Goal: Task Accomplishment & Management: Manage account settings

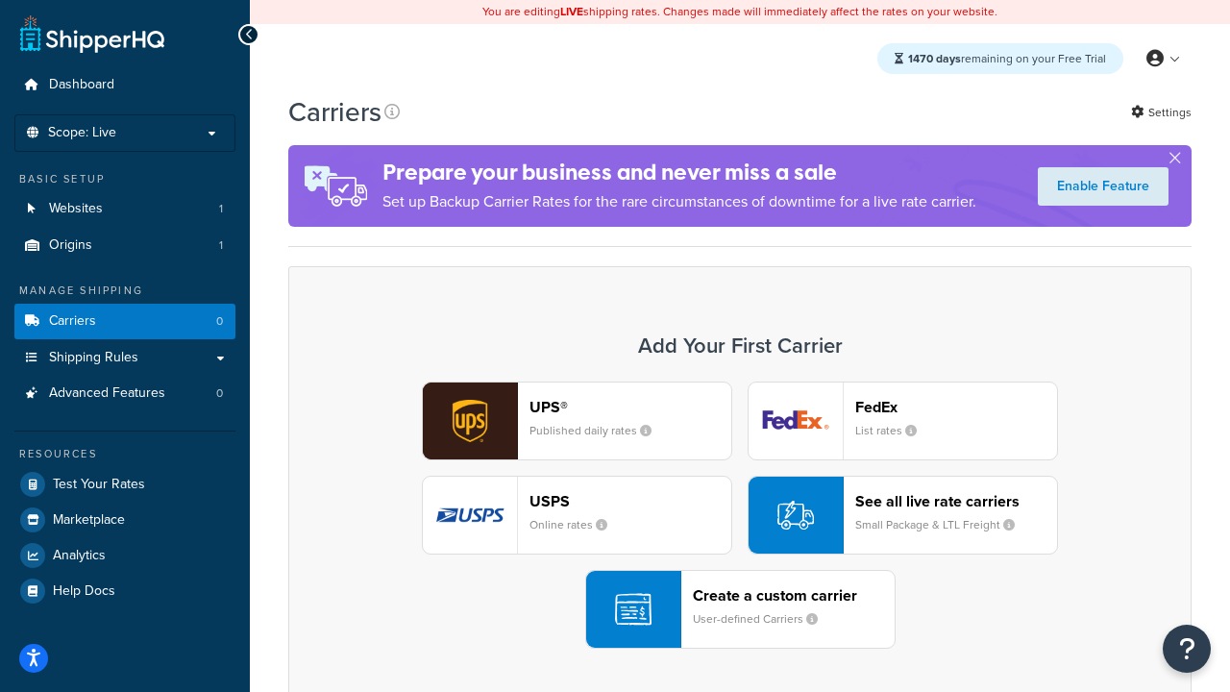
click at [740, 515] on div "UPS® Published daily rates FedEx List rates USPS Online rates See all live rate…" at bounding box center [740, 515] width 863 height 267
click at [956, 407] on header "FedEx" at bounding box center [956, 407] width 202 height 18
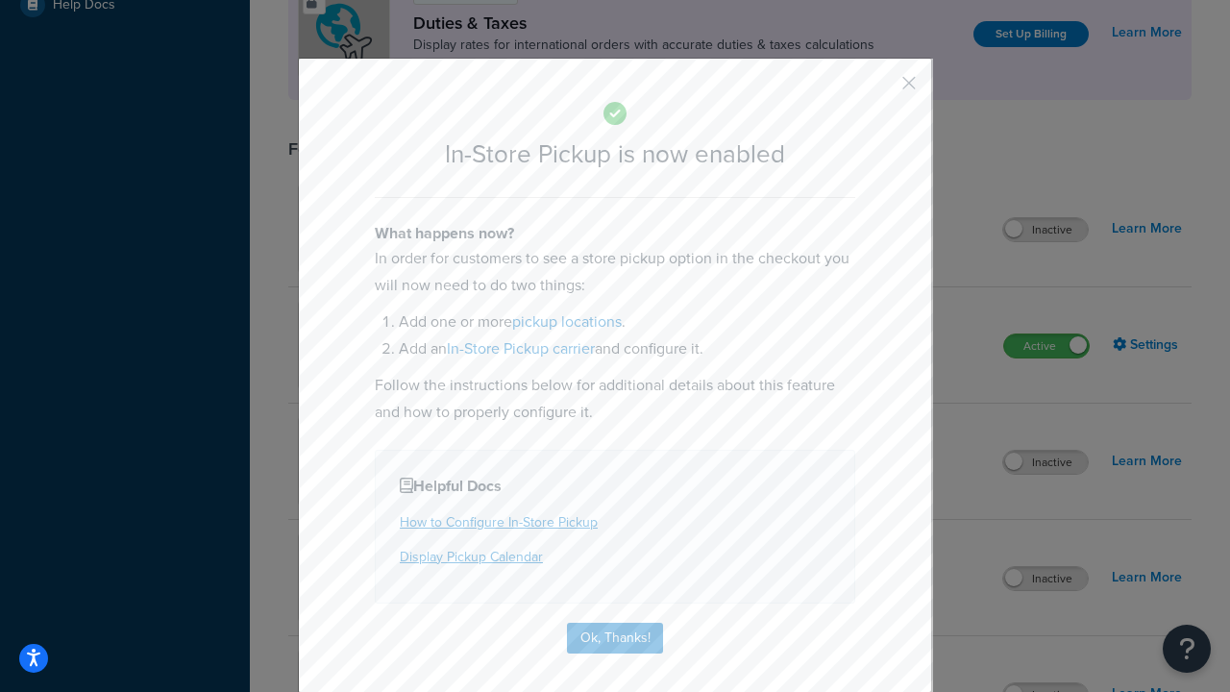
click at [880, 89] on button "button" at bounding box center [881, 89] width 5 height 5
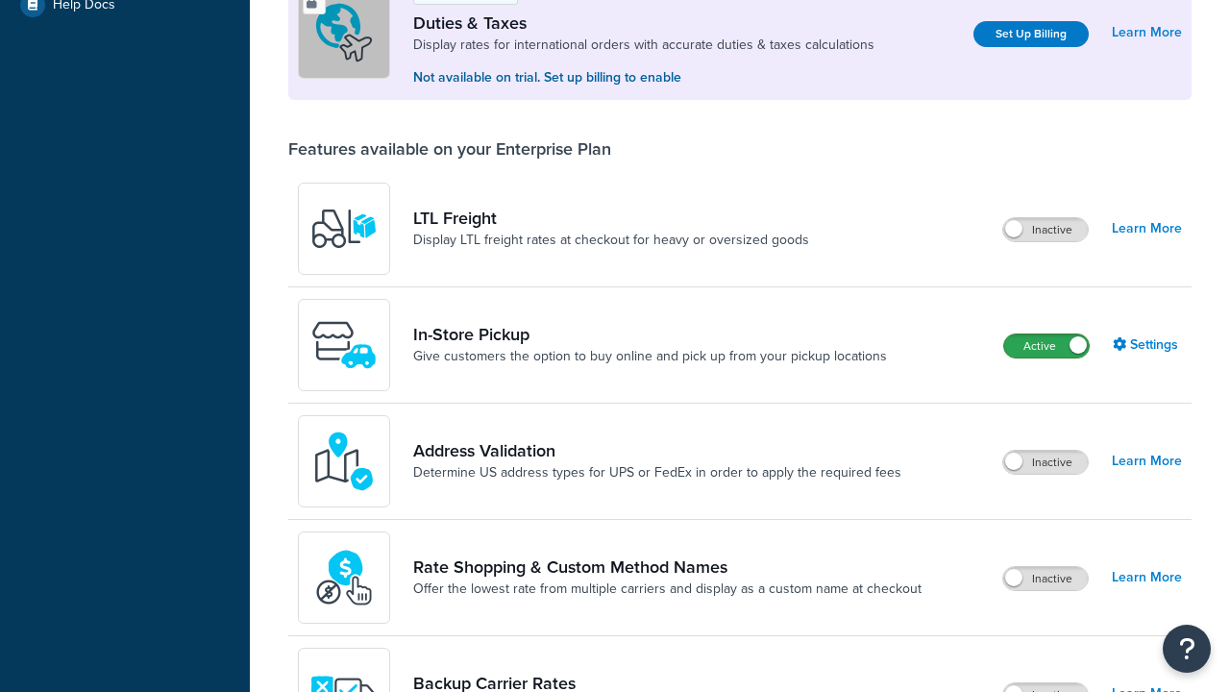
scroll to position [586, 0]
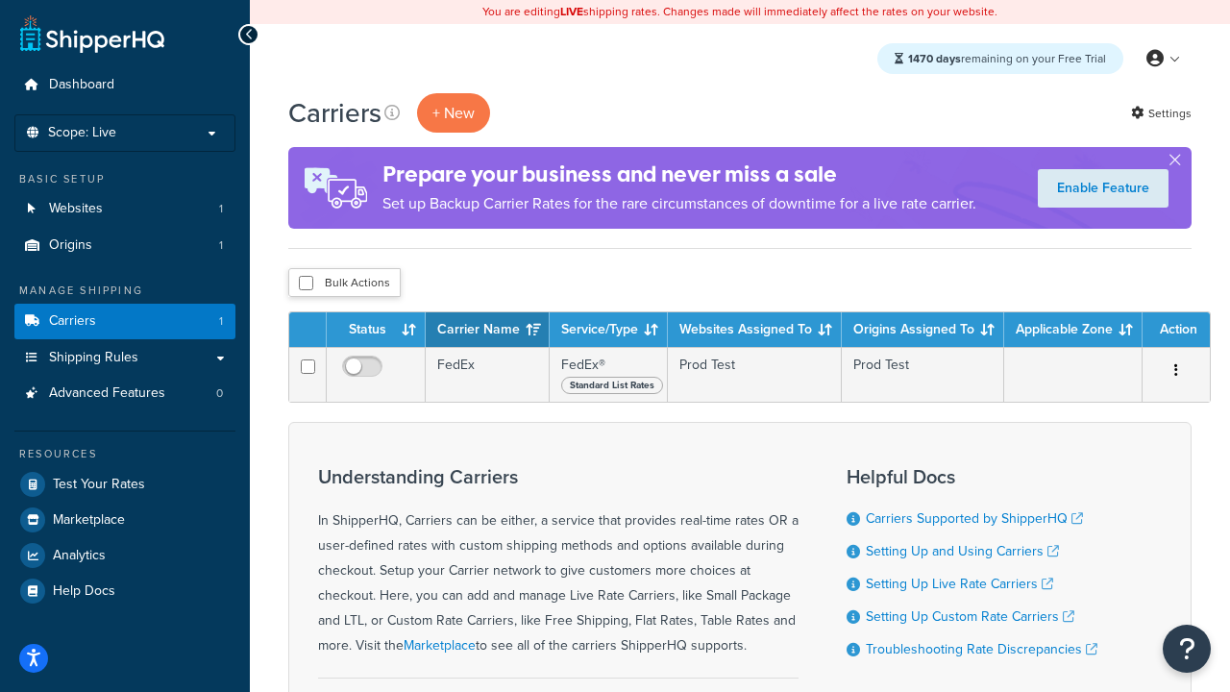
click at [306, 284] on input "checkbox" at bounding box center [306, 283] width 14 height 14
checkbox input "true"
click at [0, 0] on button "Delete" at bounding box center [0, 0] width 0 height 0
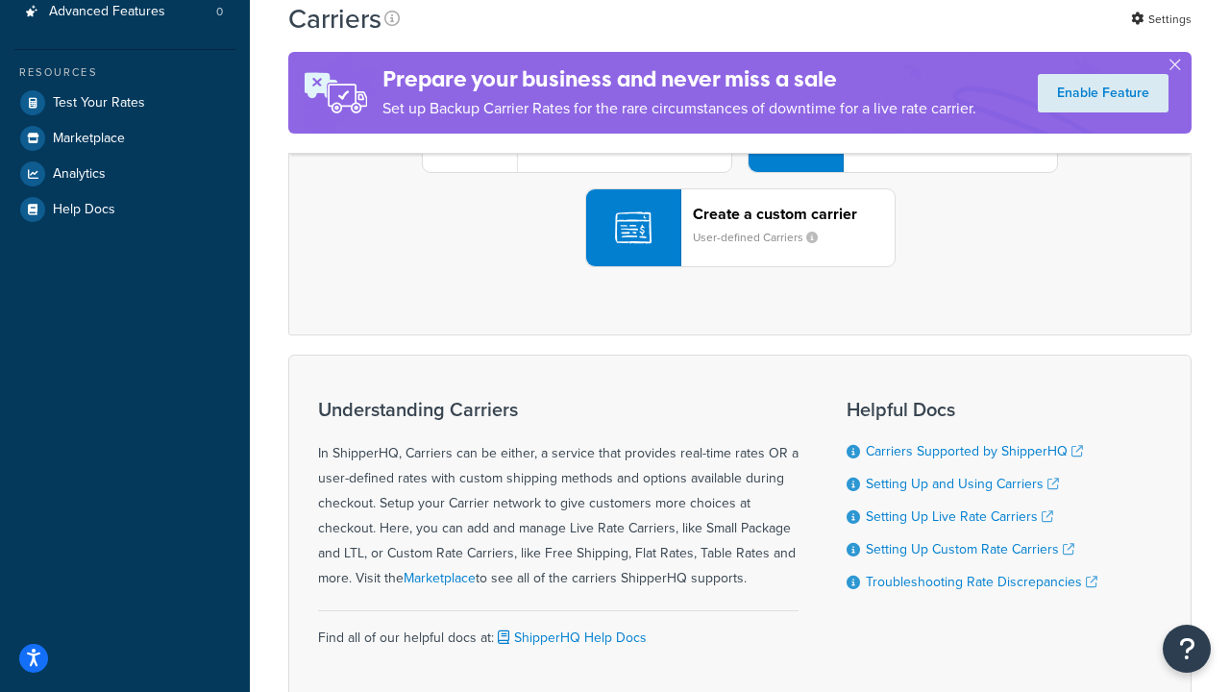
click at [740, 267] on div "UPS® Published daily rates FedEx List rates USPS Online rates See all live rate…" at bounding box center [740, 133] width 863 height 267
click at [956, 35] on header "FedEx" at bounding box center [956, 25] width 202 height 18
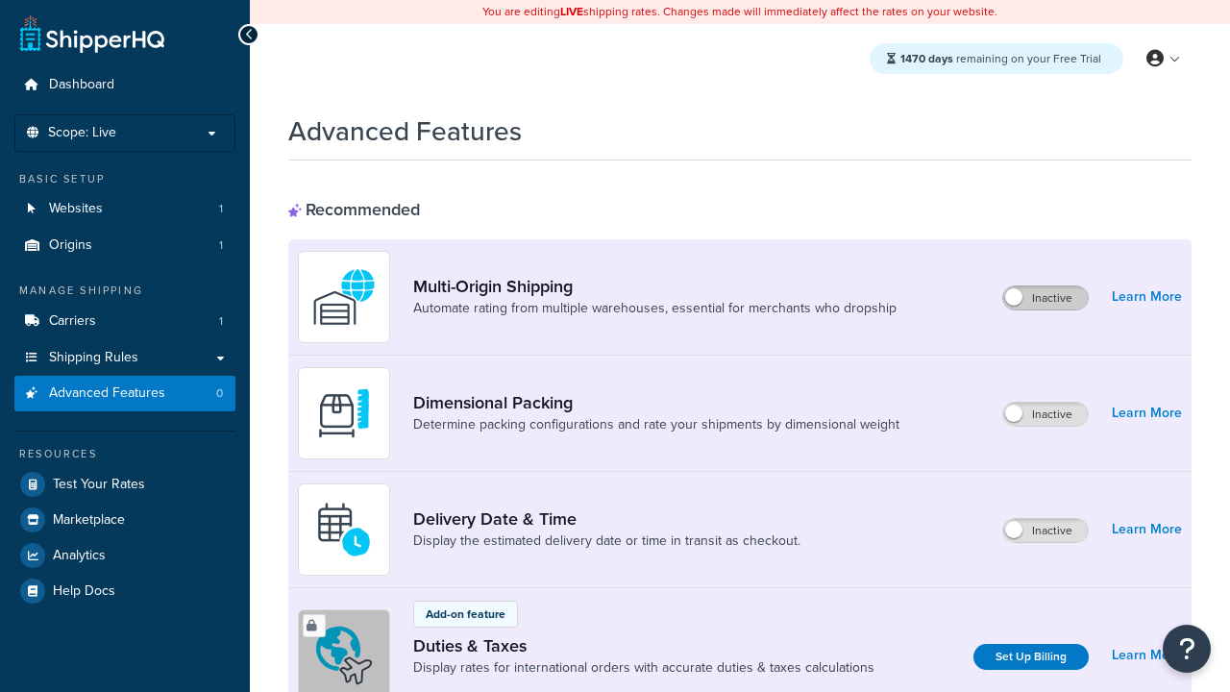
click at [1047, 298] on label "Inactive" at bounding box center [1045, 297] width 85 height 23
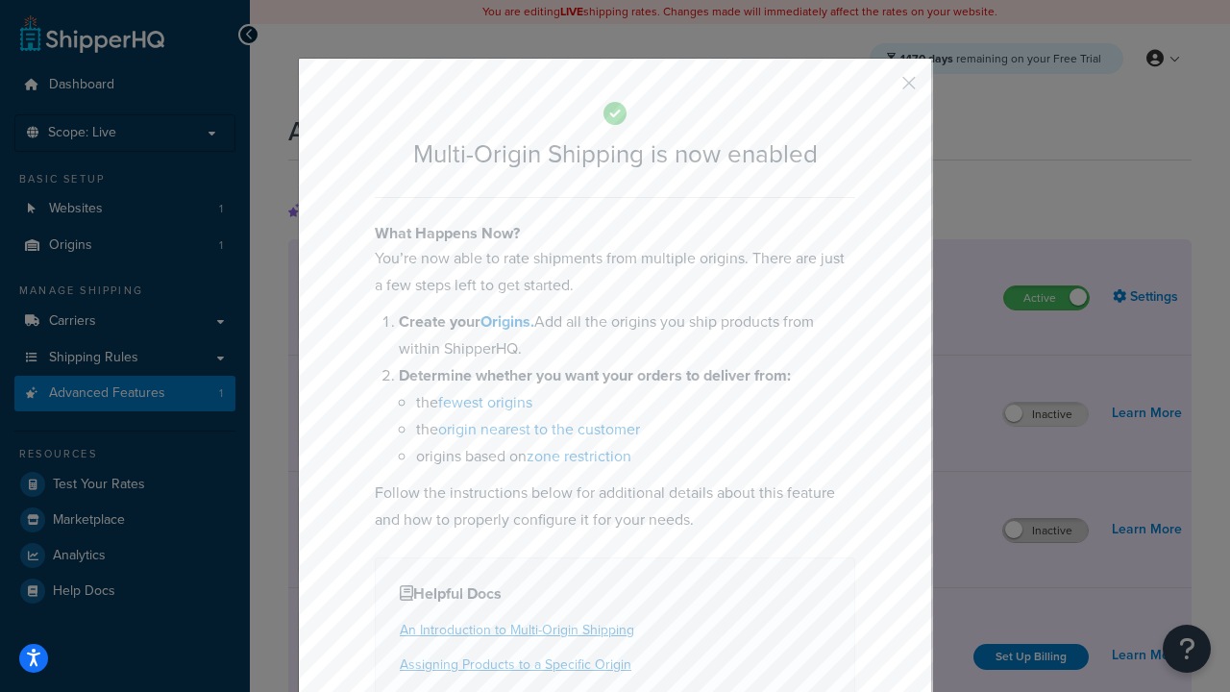
click at [880, 89] on button "button" at bounding box center [881, 89] width 5 height 5
click at [1047, 531] on label "Inactive" at bounding box center [1045, 530] width 85 height 23
click at [880, 89] on button "button" at bounding box center [881, 89] width 5 height 5
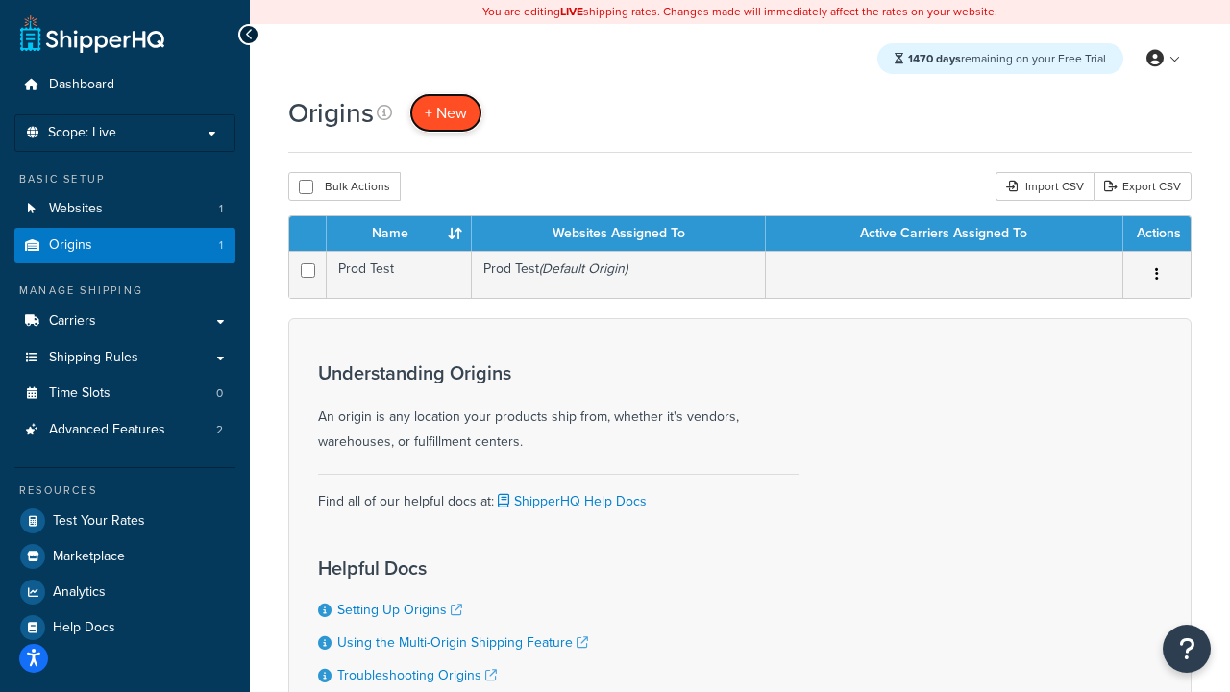
click at [445, 112] on span "+ New" at bounding box center [446, 113] width 42 height 22
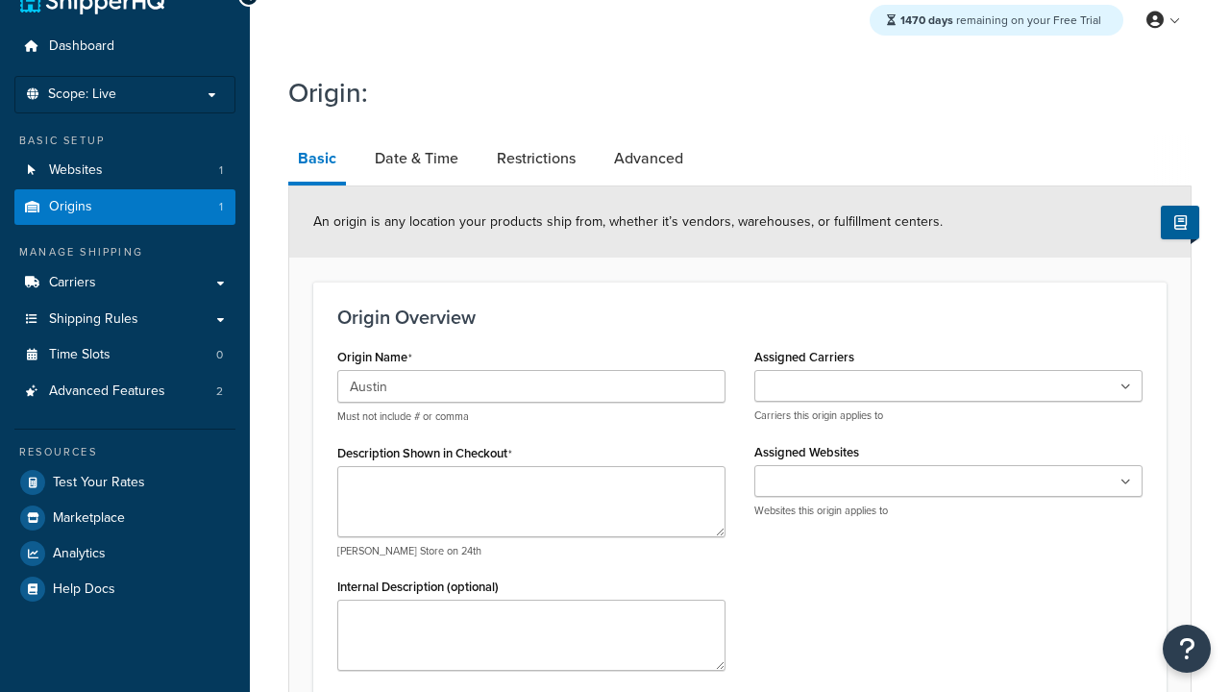
type input "Austin"
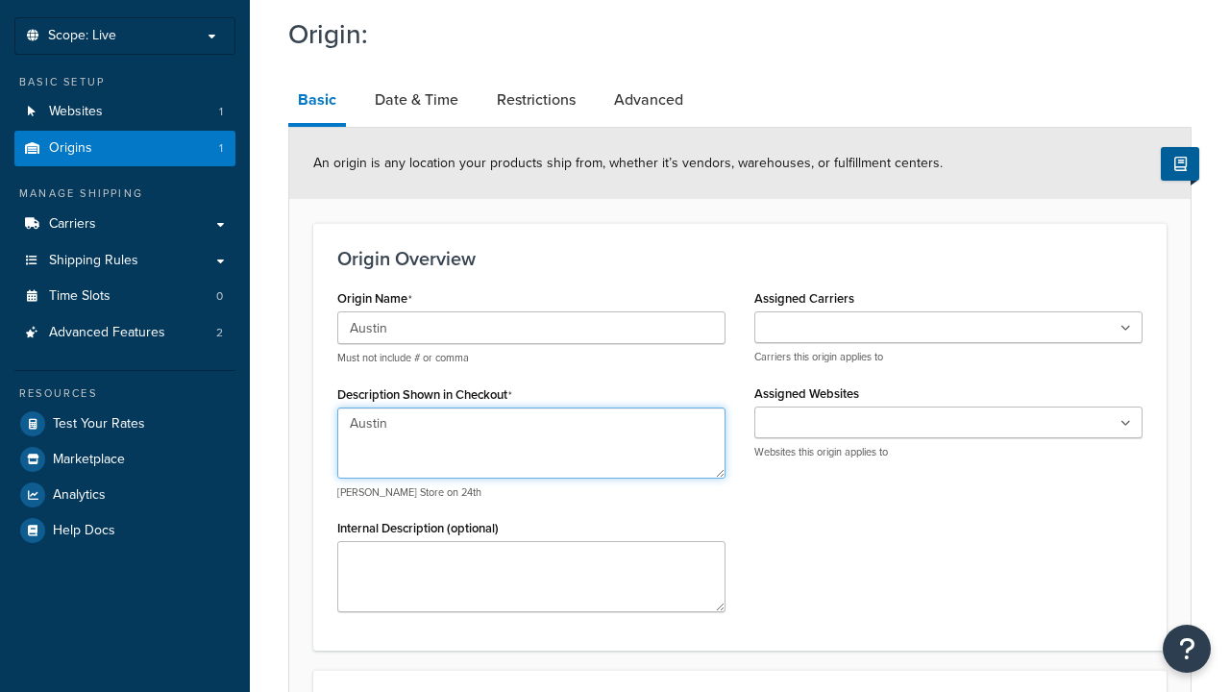
type textarea "Austin"
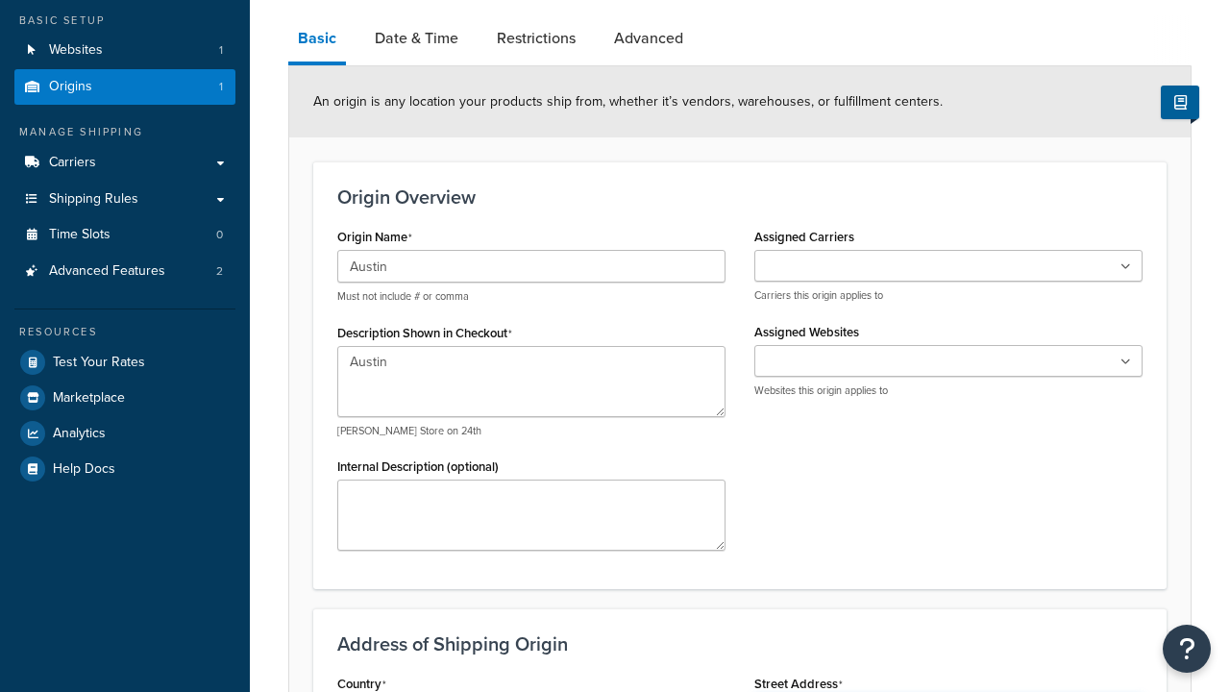
type input "Test Street"
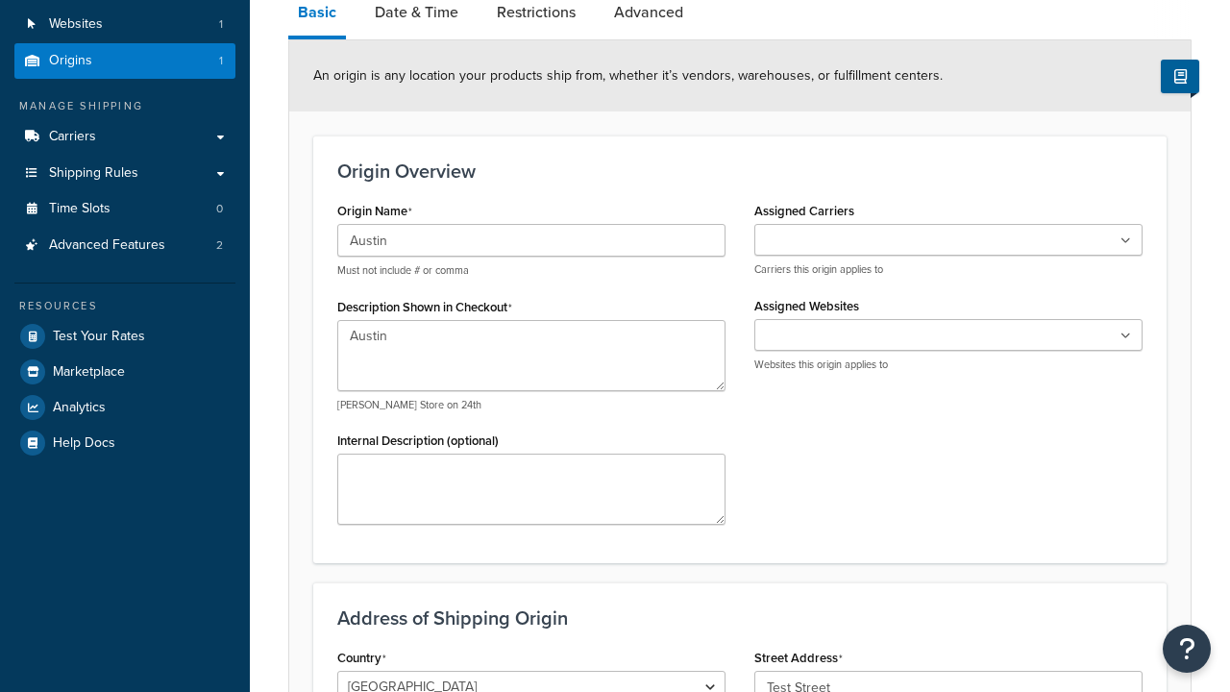
type input "Austin"
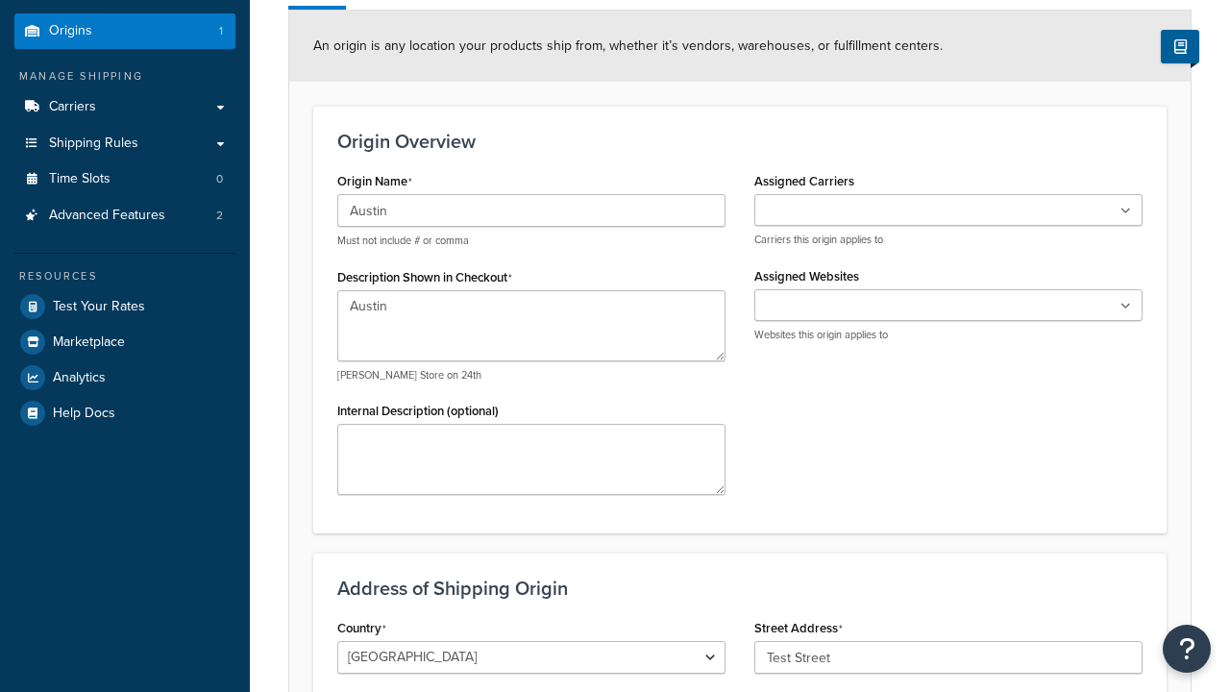
select select "43"
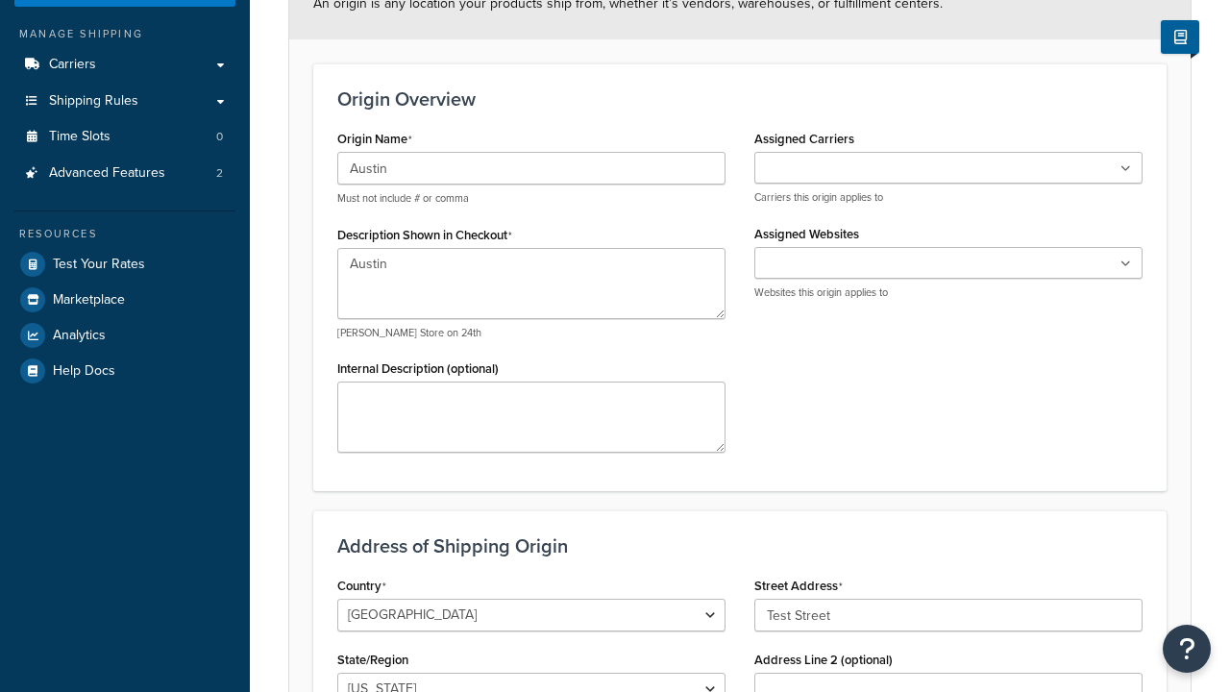
type input "Austin"
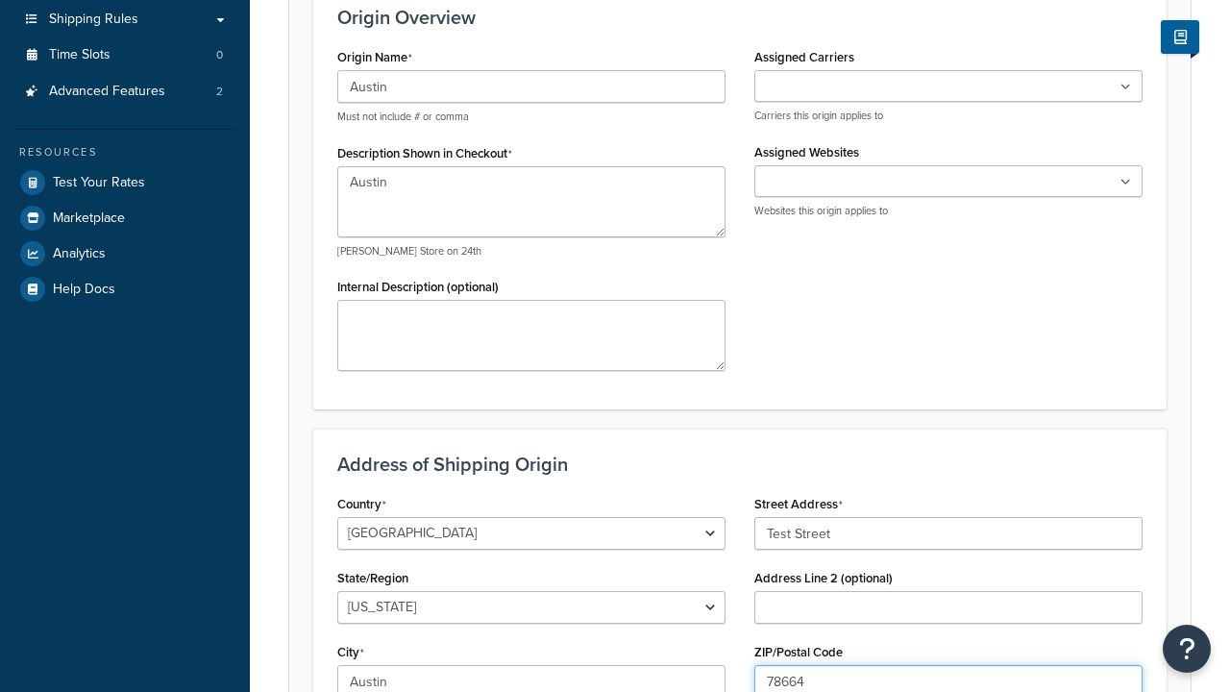
type input "78664"
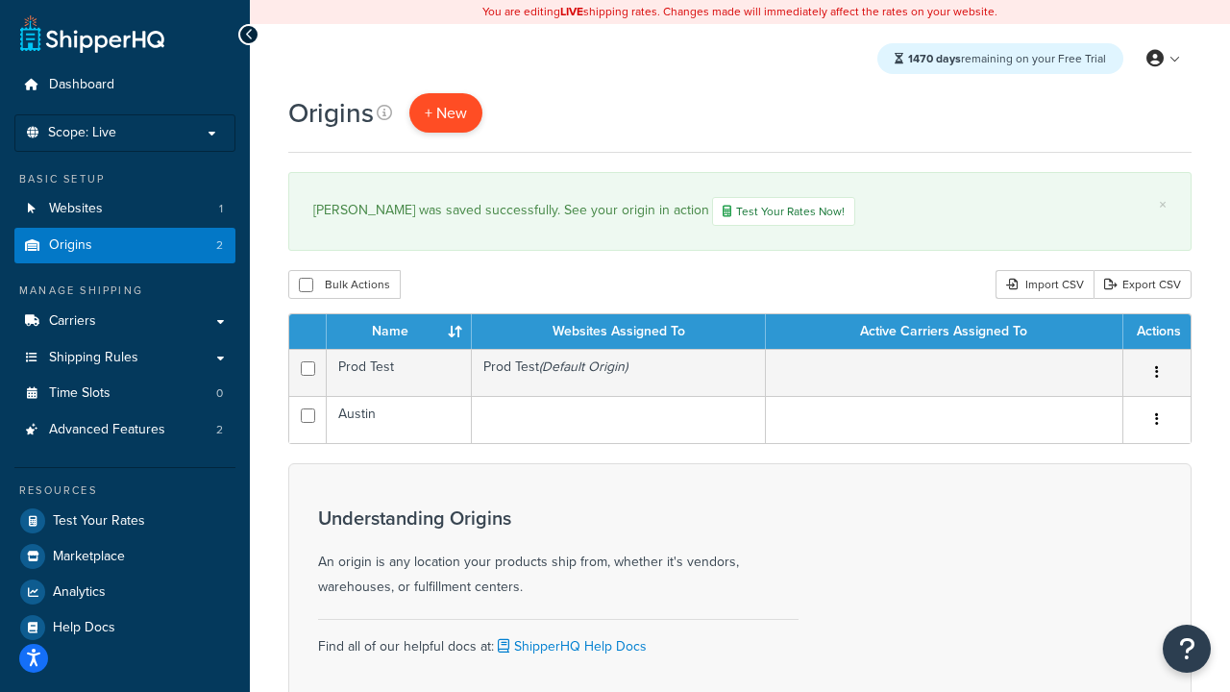
click at [445, 112] on span "+ New" at bounding box center [446, 113] width 42 height 22
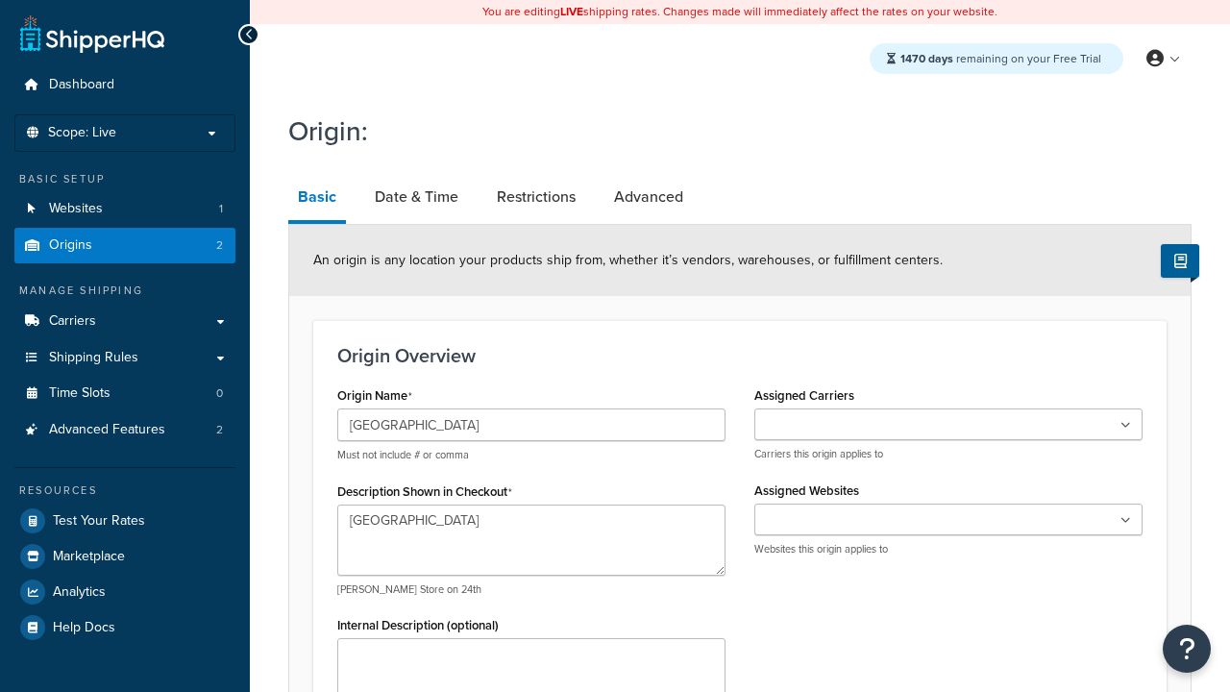
type input "Test Street"
type input "Austin"
select select "43"
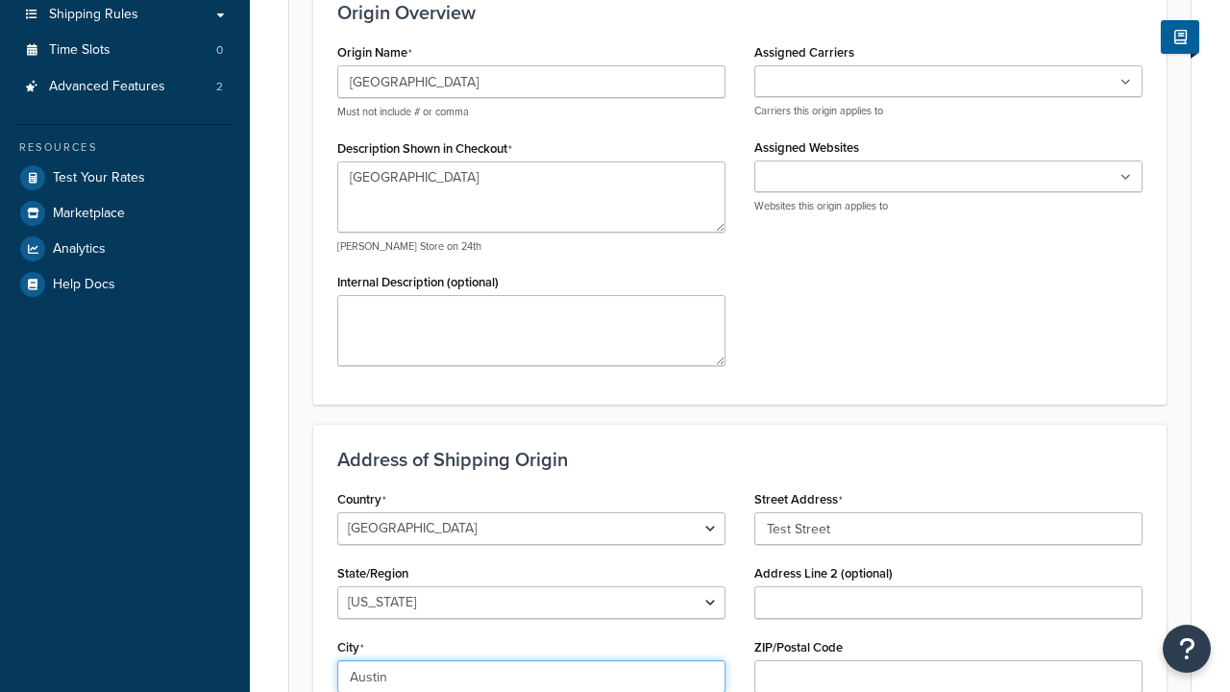
type input "Austin"
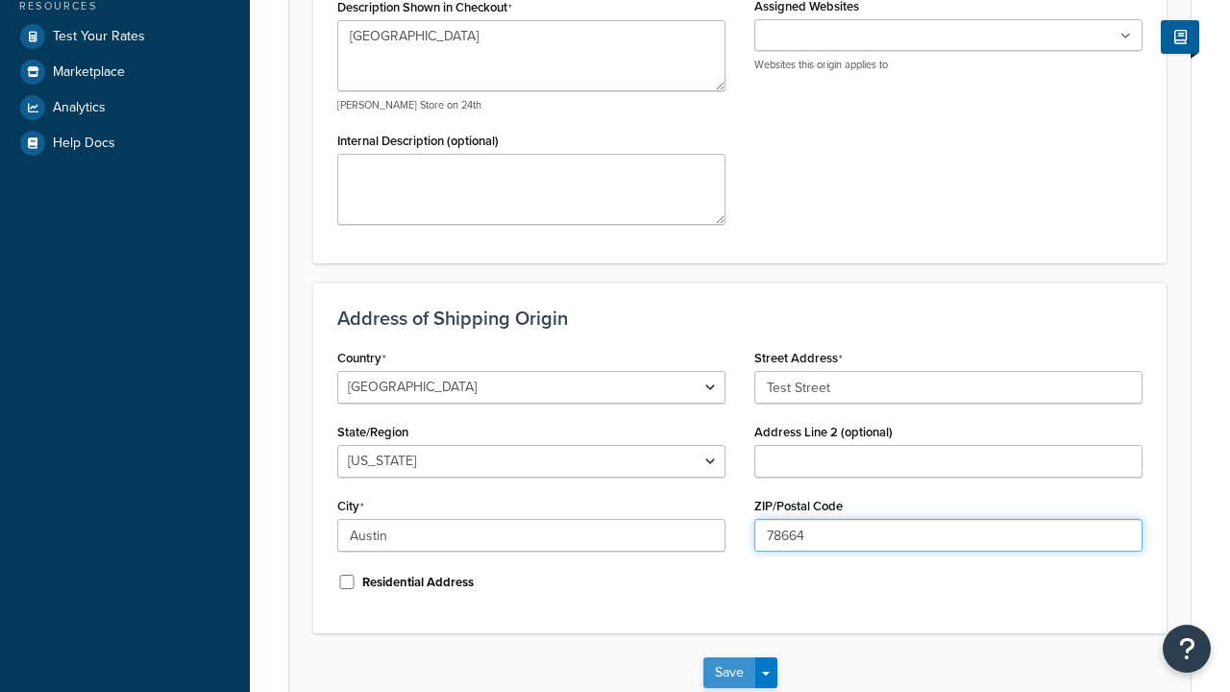
type input "78664"
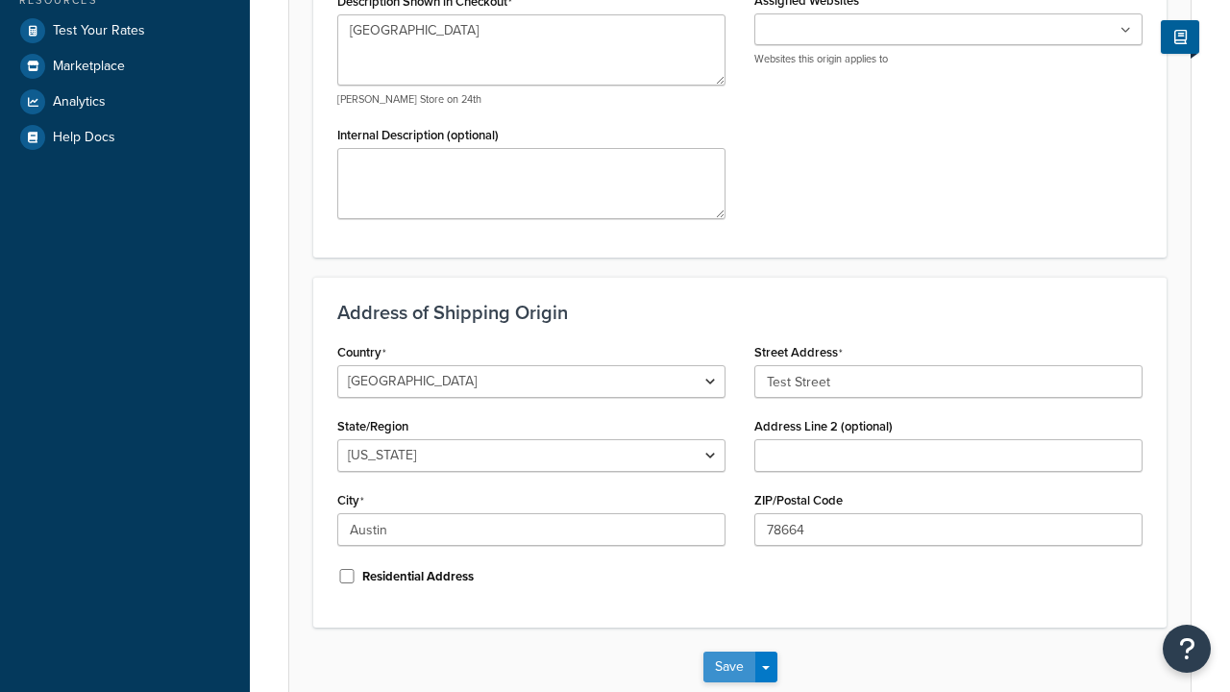
click at [729, 652] on button "Save" at bounding box center [730, 667] width 52 height 31
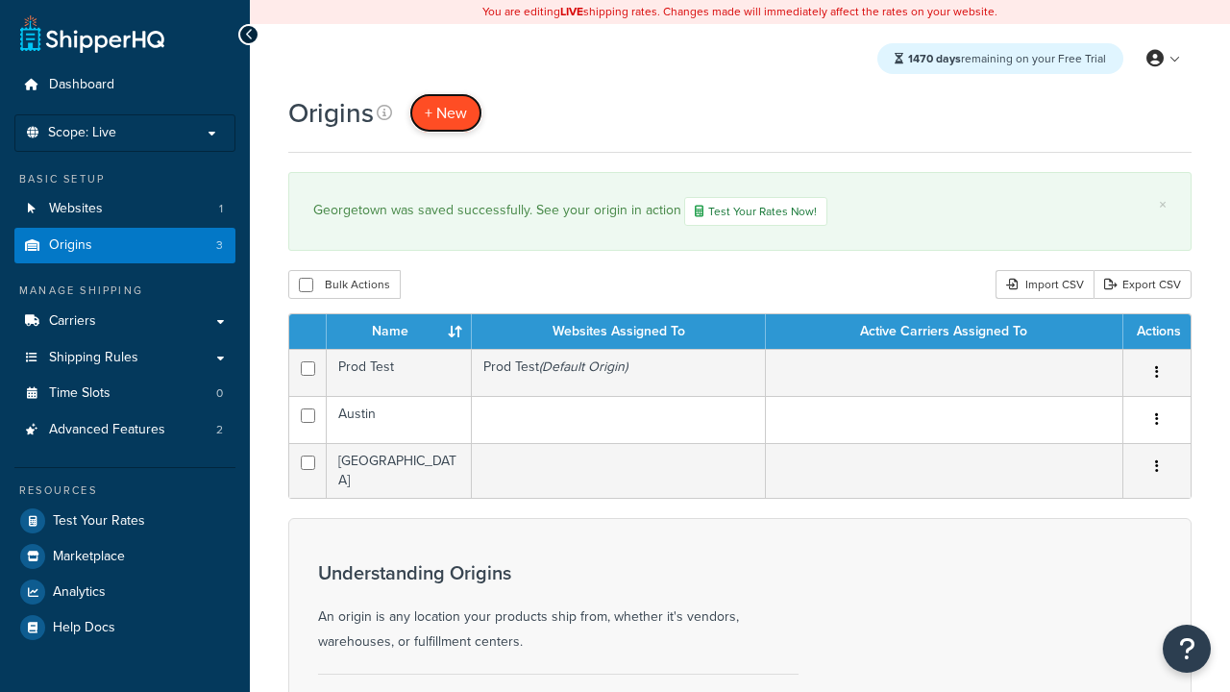
click at [445, 112] on span "+ New" at bounding box center [446, 113] width 42 height 22
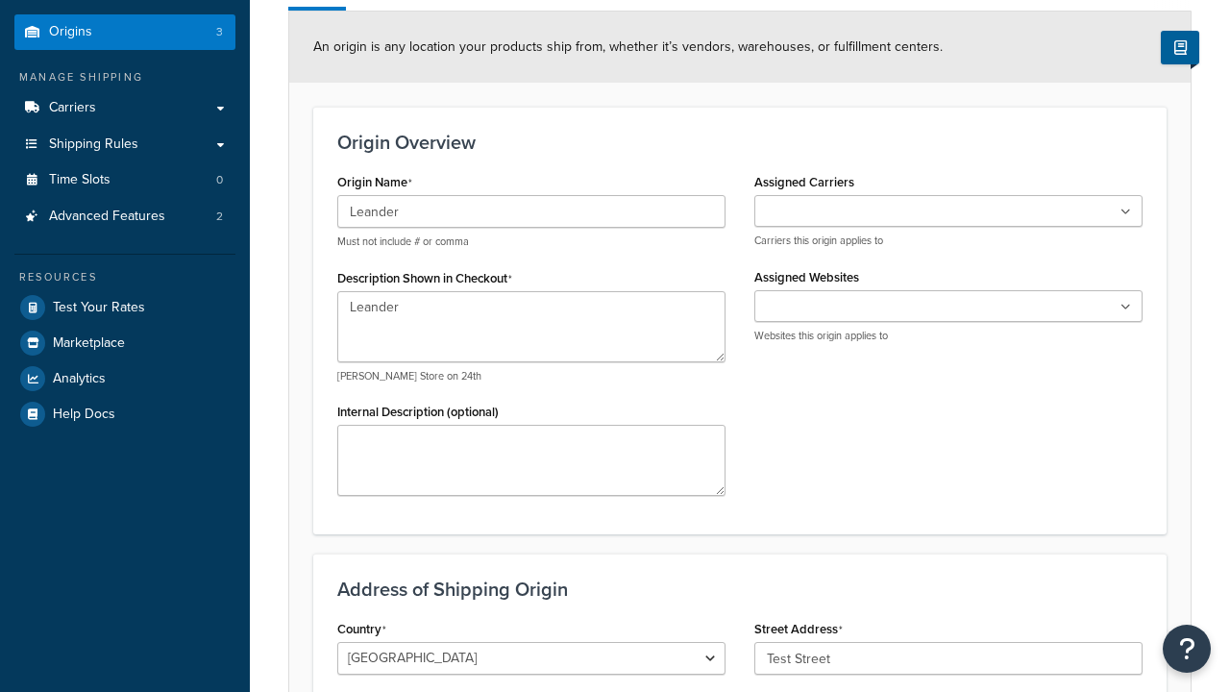
type input "Test Street"
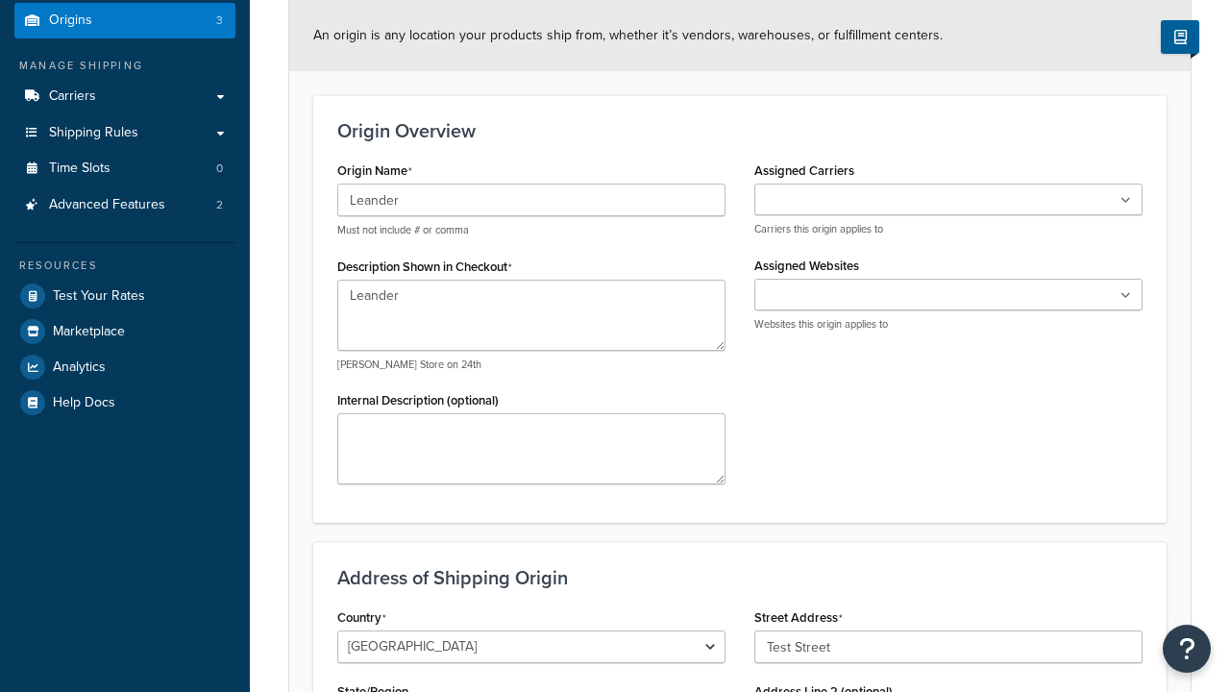
type input "Austin"
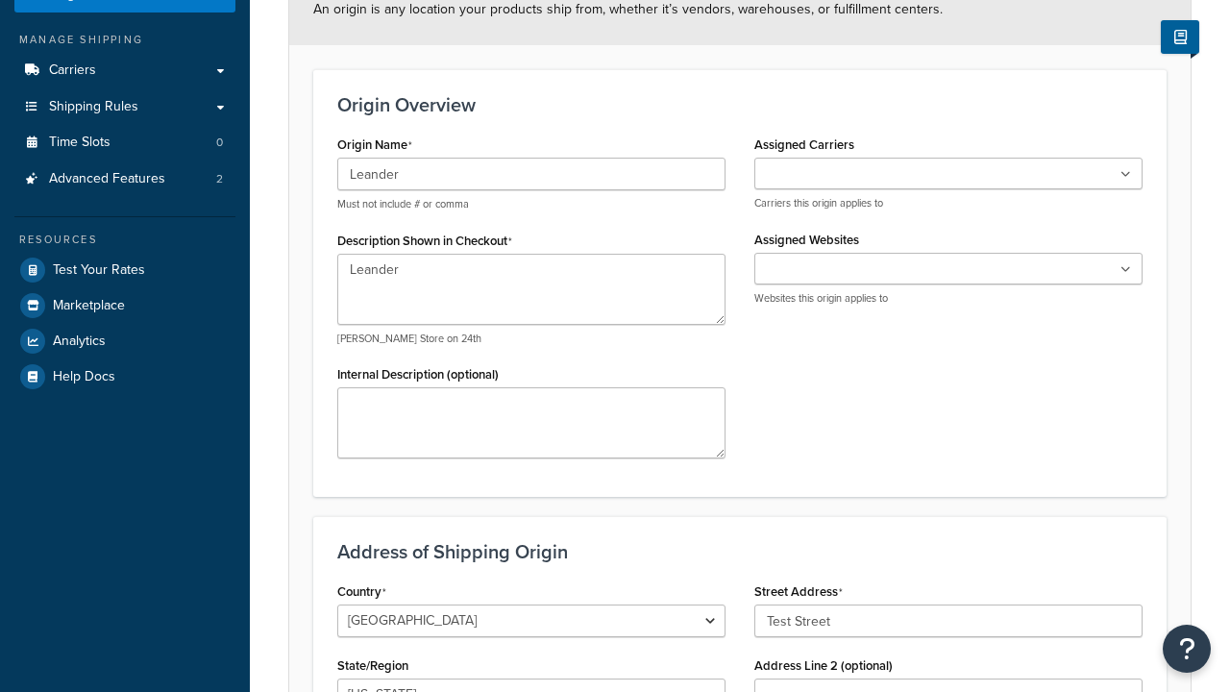
select select "43"
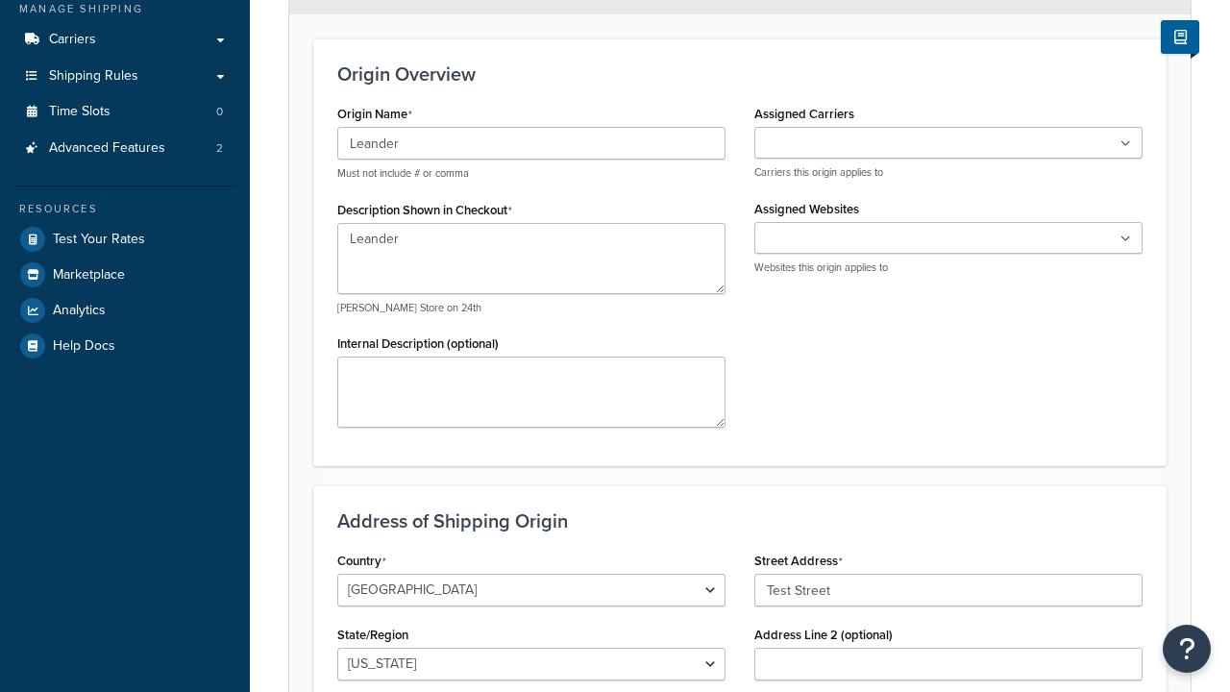
type input "Austin"
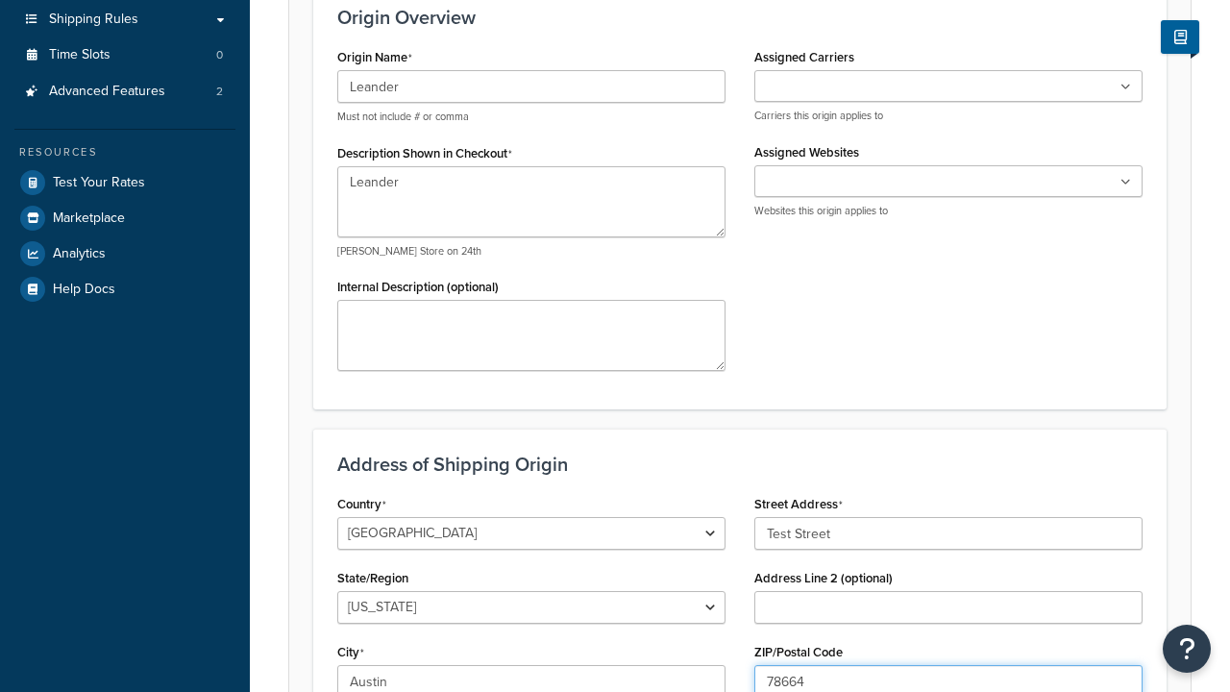
type input "78664"
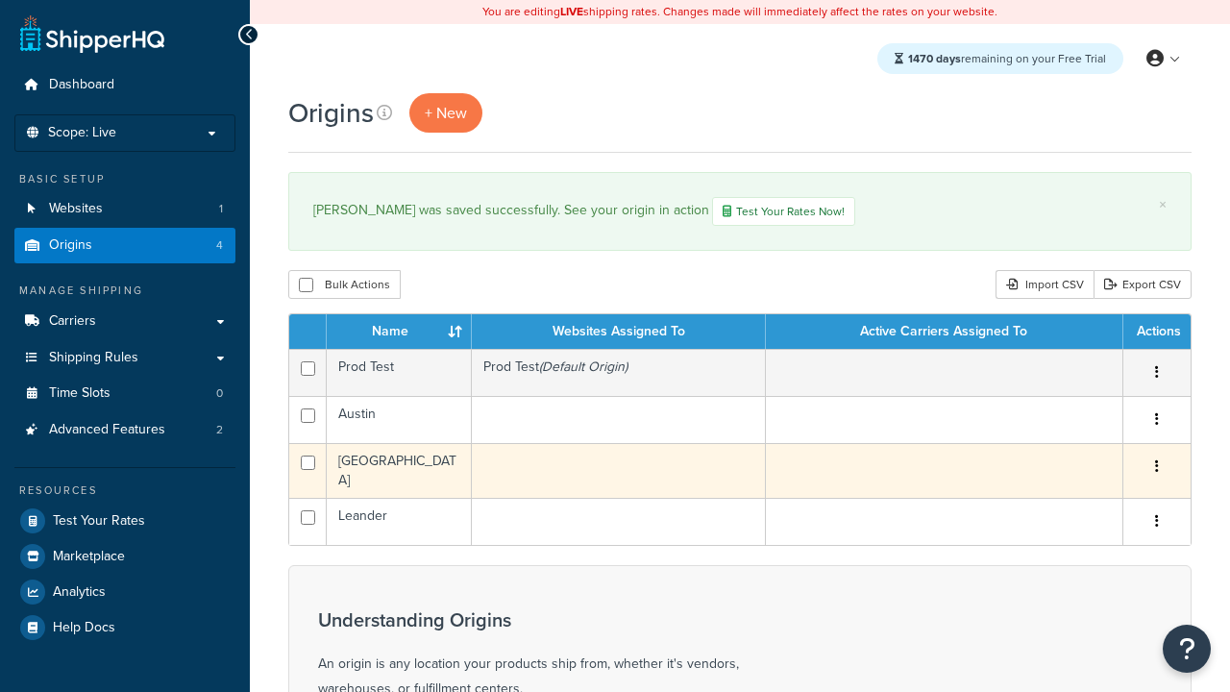
click at [1156, 469] on icon "button" at bounding box center [1157, 465] width 4 height 13
click at [1093, 505] on link "Edit" at bounding box center [1094, 502] width 152 height 39
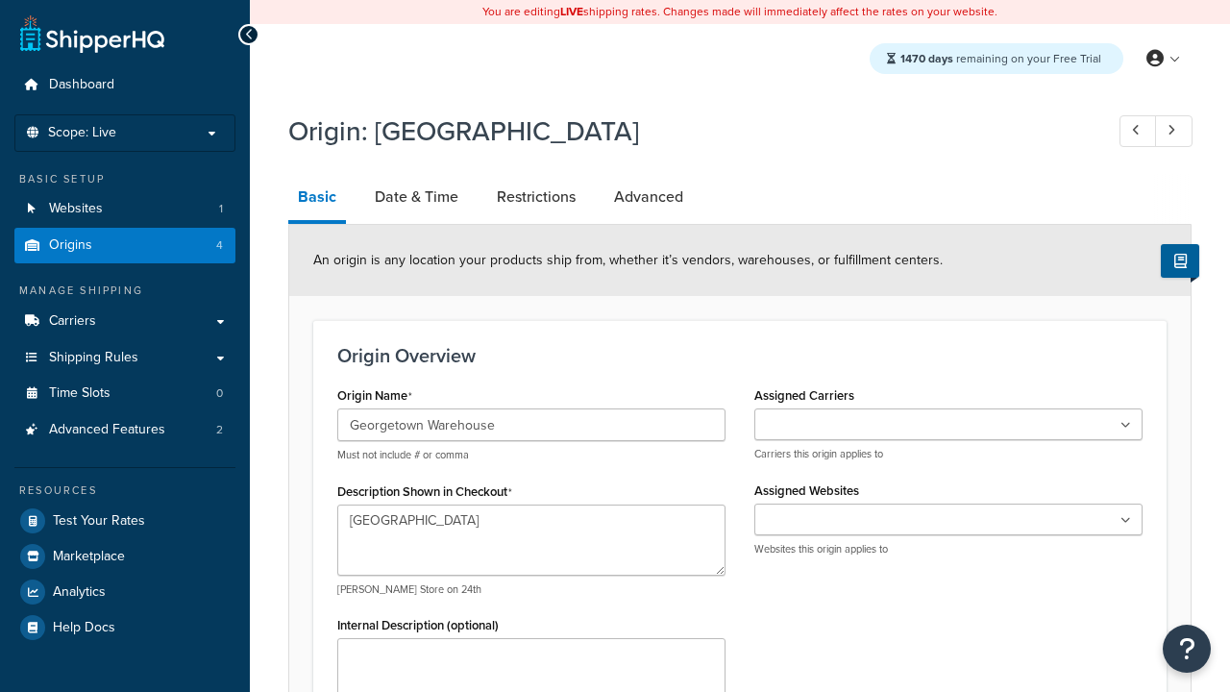
select select "43"
type input "Georgetown Warehouse"
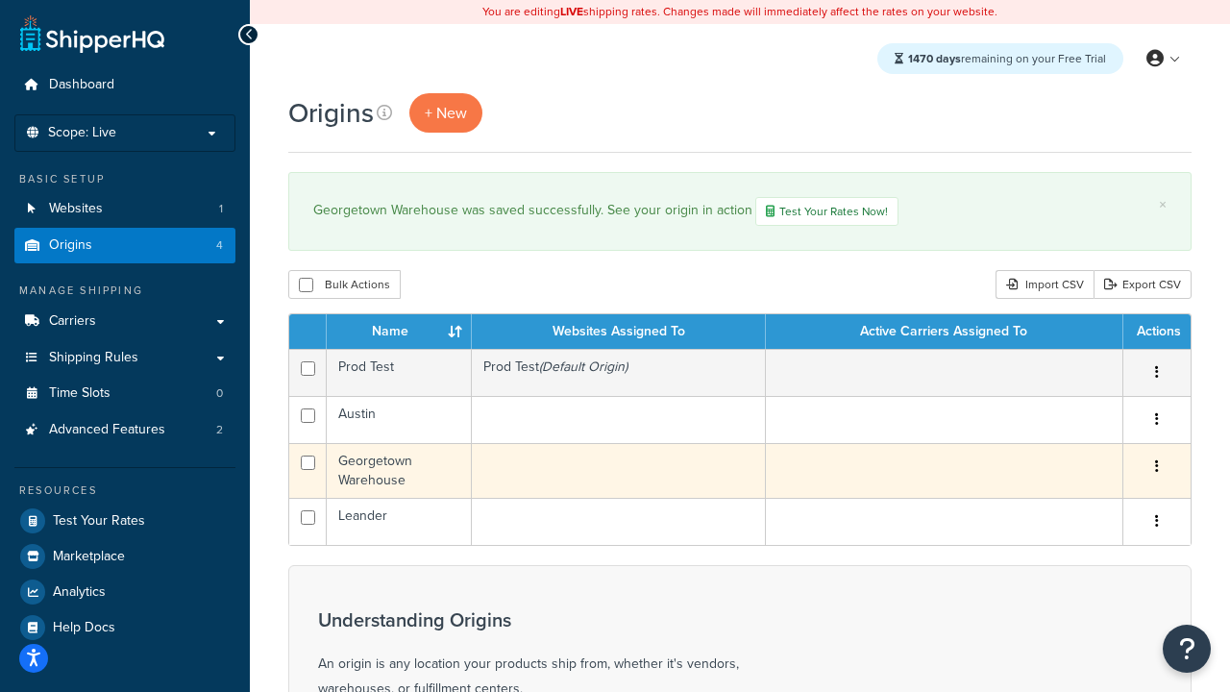
click at [1156, 469] on icon "button" at bounding box center [1157, 465] width 4 height 13
click at [0, 0] on link "Delete" at bounding box center [0, 0] width 0 height 0
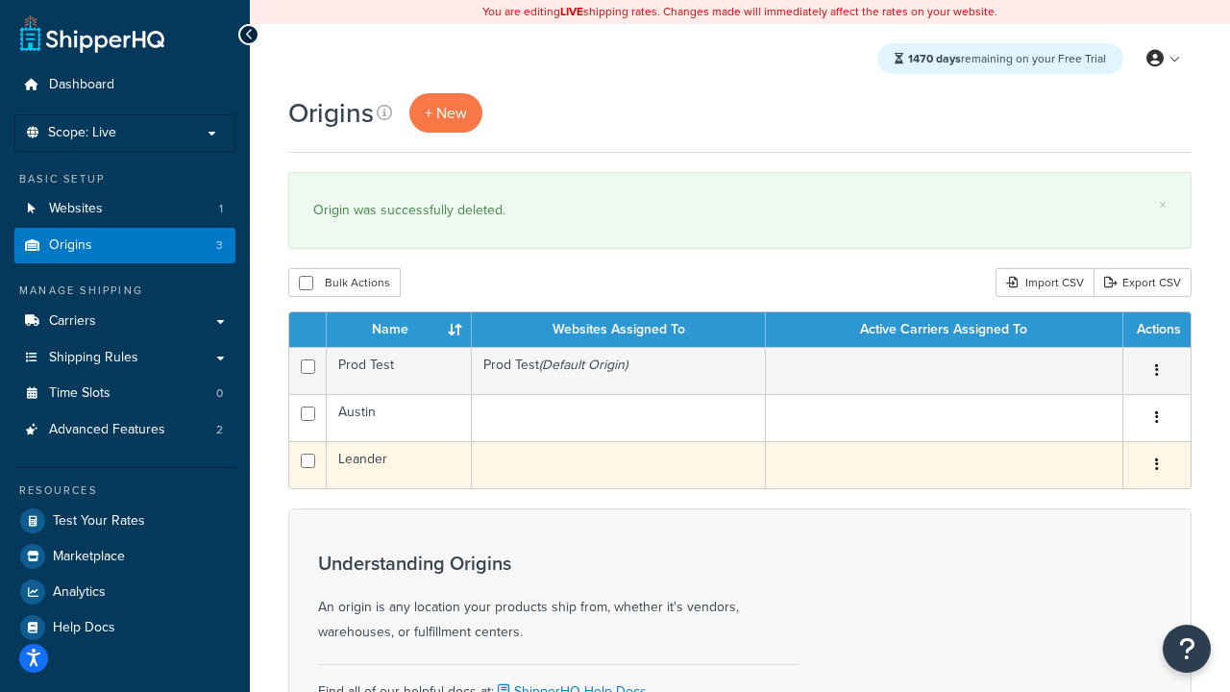
click at [1156, 466] on icon "button" at bounding box center [1157, 464] width 4 height 13
click at [0, 0] on link "Duplicate" at bounding box center [0, 0] width 0 height 0
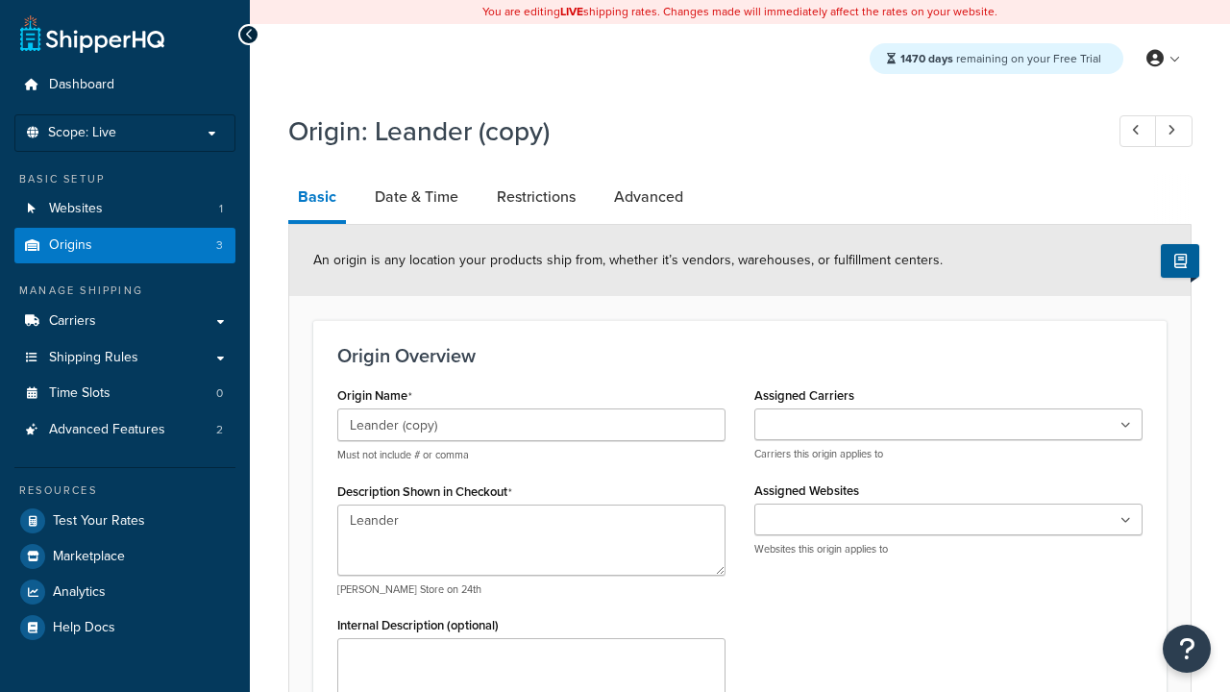
select select "43"
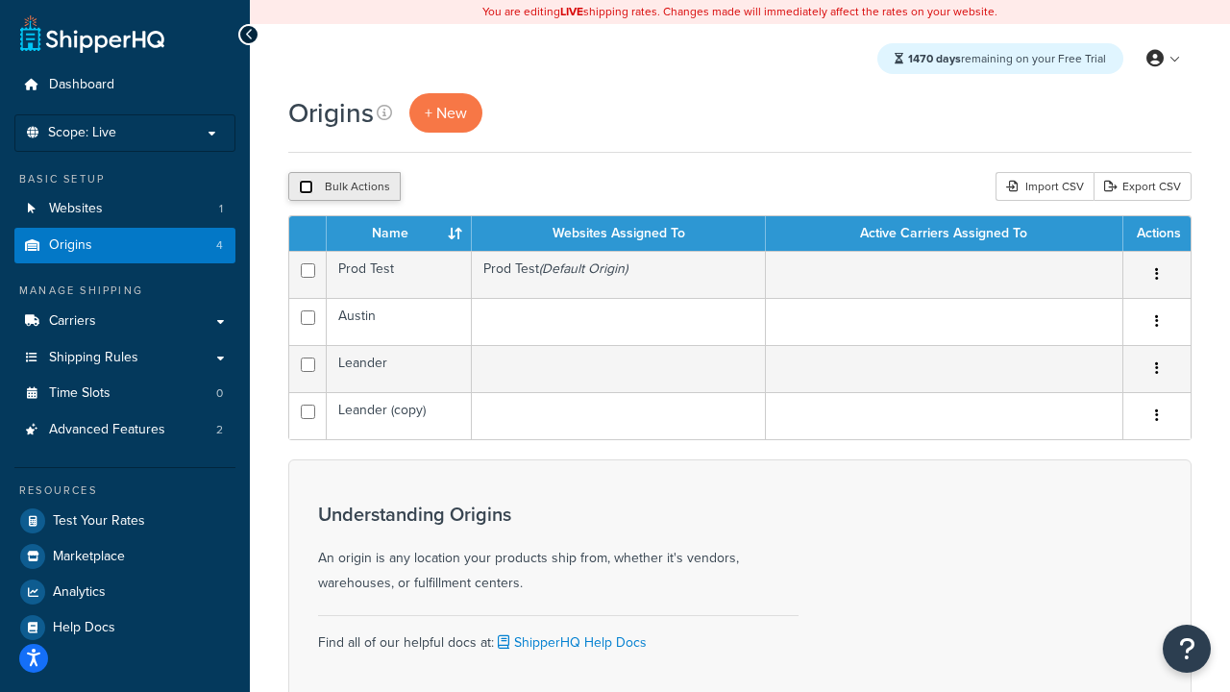
click at [306, 187] on input "checkbox" at bounding box center [306, 187] width 14 height 14
checkbox input "true"
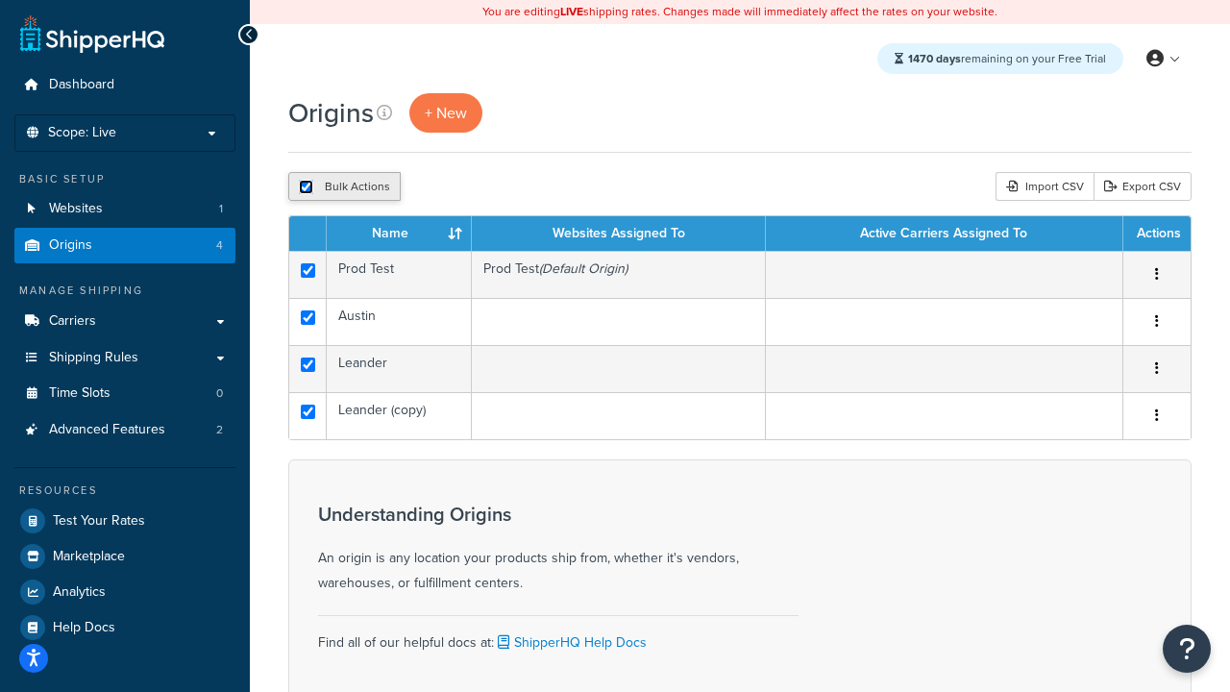
checkbox input "true"
click at [511, 187] on button "Delete" at bounding box center [513, 186] width 66 height 29
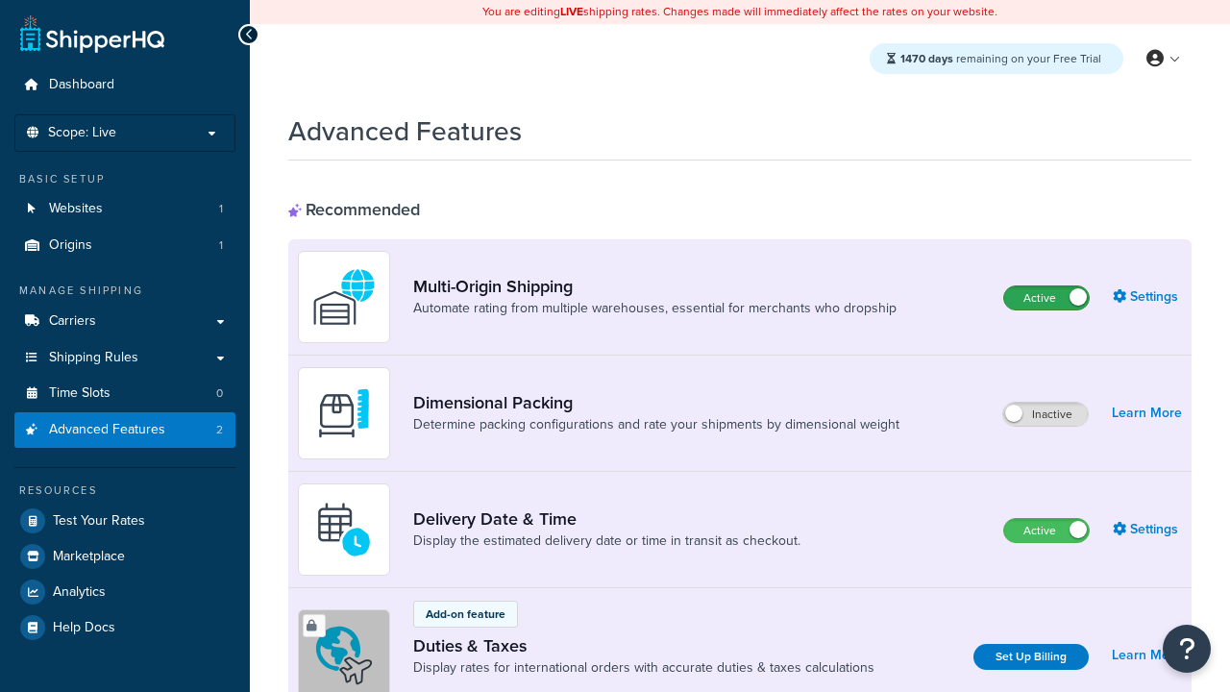
click at [1047, 298] on label "Active" at bounding box center [1046, 297] width 85 height 23
click at [1047, 531] on label "Active" at bounding box center [1046, 530] width 85 height 23
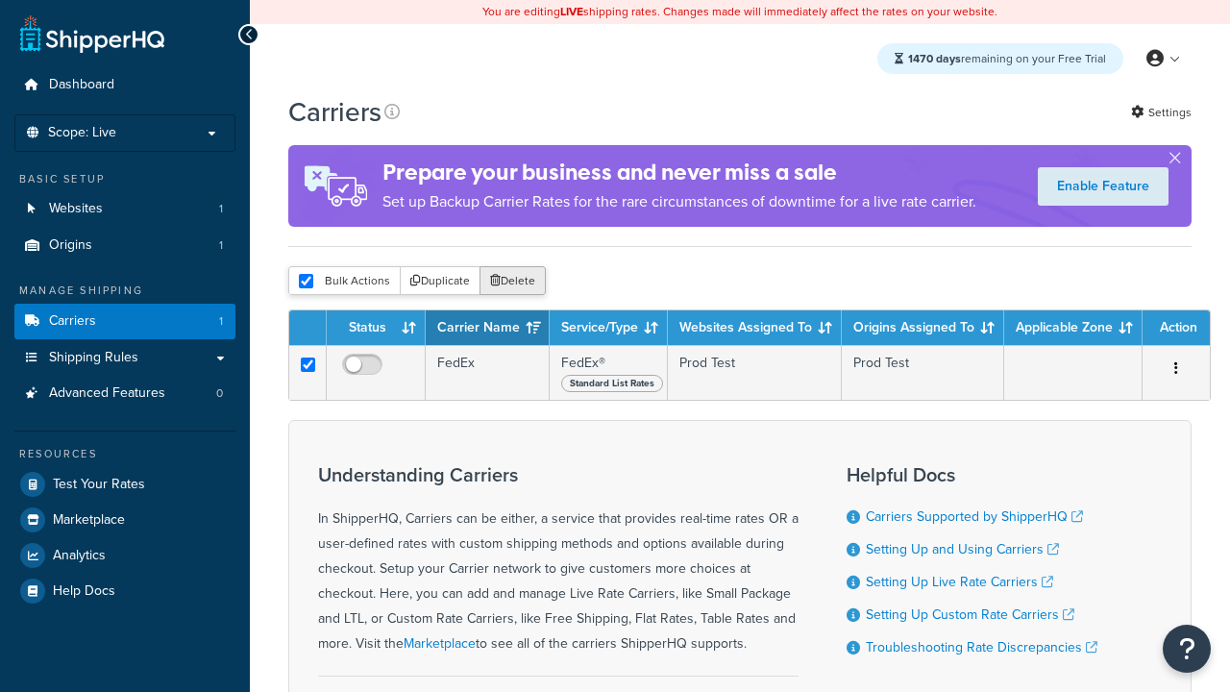
click at [511, 282] on button "Delete" at bounding box center [513, 280] width 66 height 29
